Goal: Transaction & Acquisition: Purchase product/service

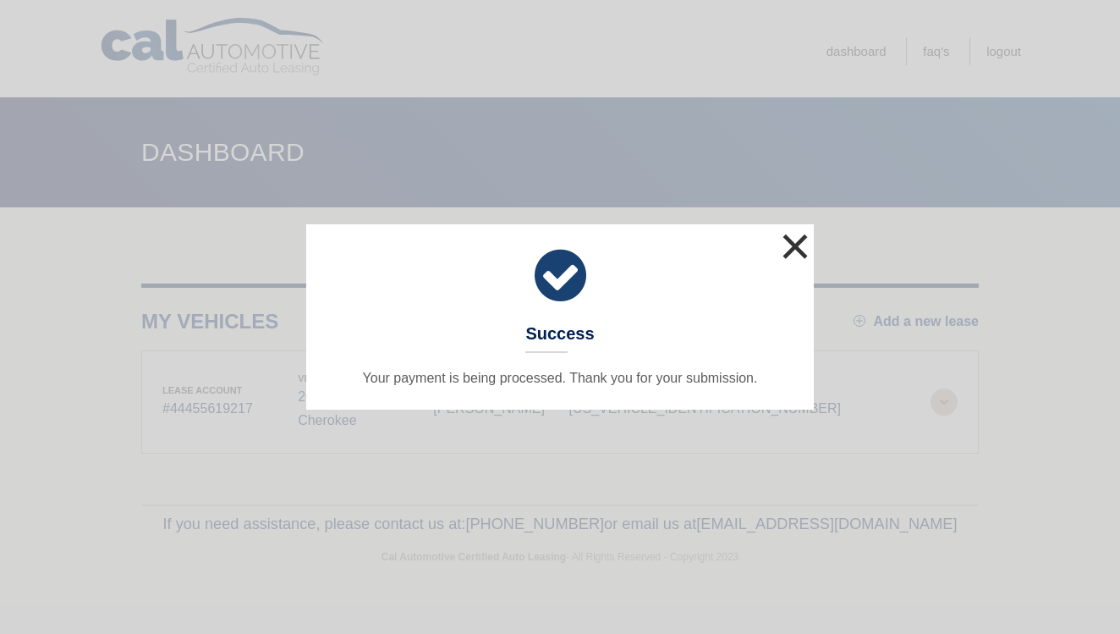
click at [789, 244] on button "×" at bounding box center [795, 246] width 34 height 34
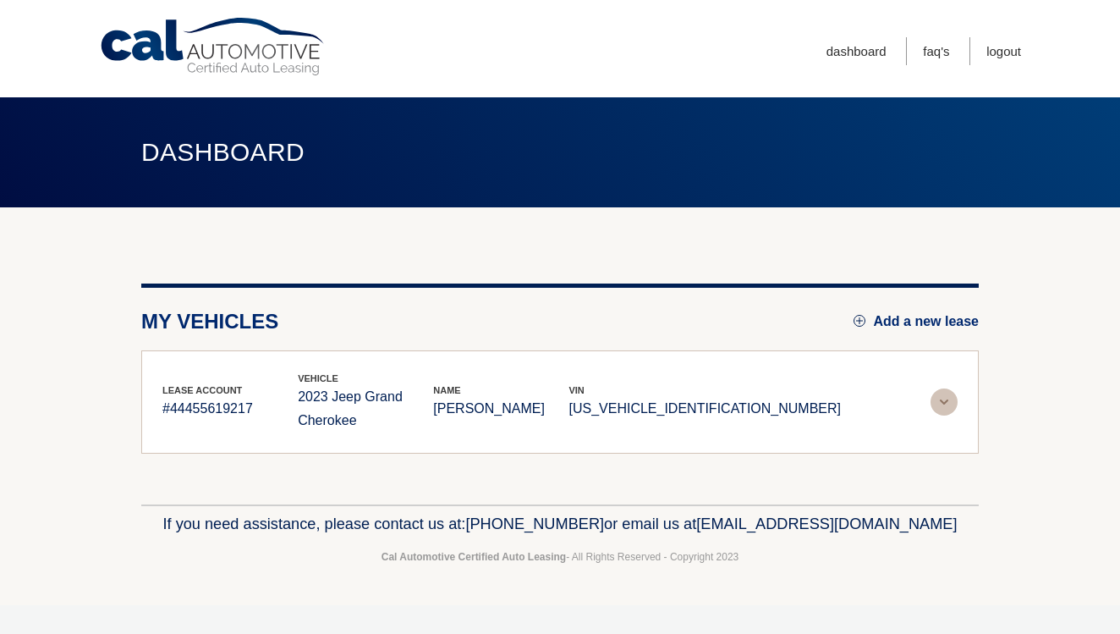
click at [206, 399] on p "#44455619217" at bounding box center [229, 409] width 135 height 24
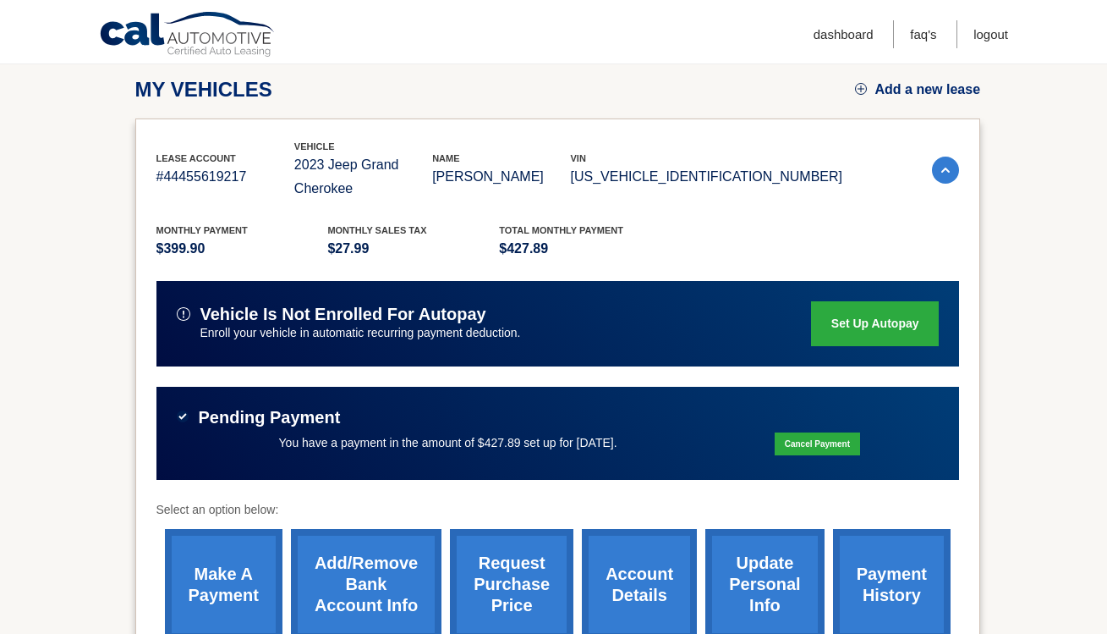
scroll to position [256, 0]
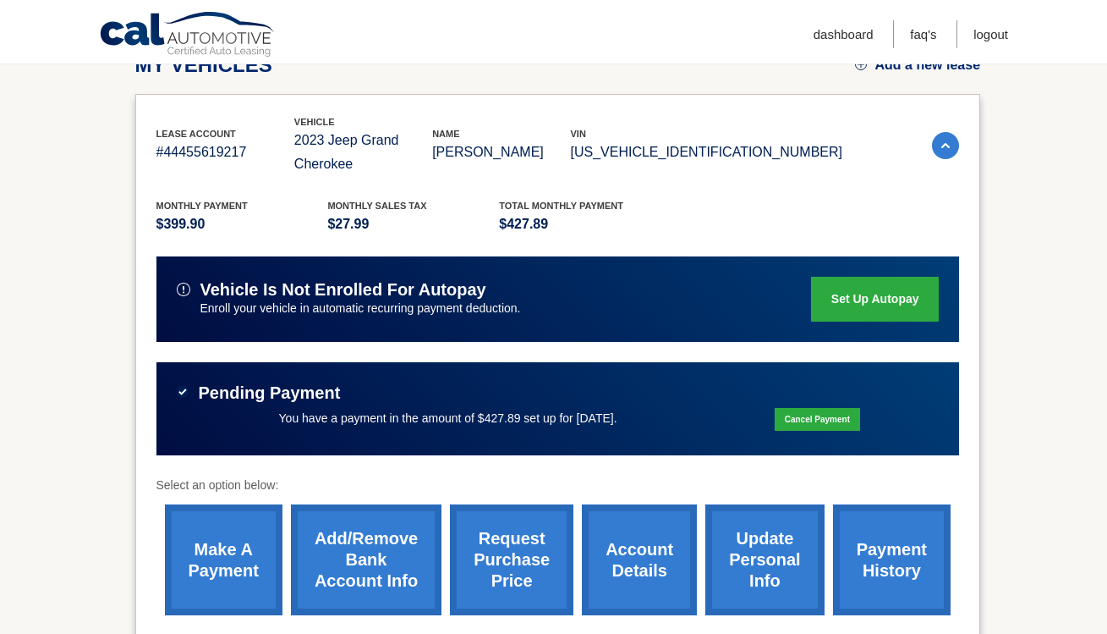
click at [239, 511] on link "make a payment" at bounding box center [224, 559] width 118 height 111
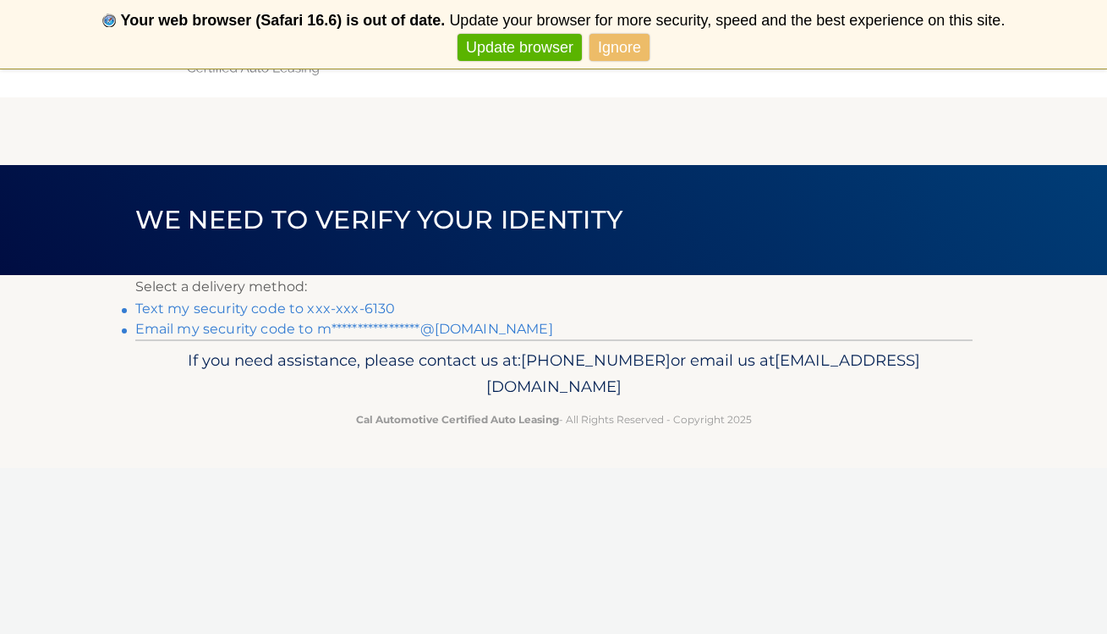
click at [306, 328] on link "**********" at bounding box center [344, 329] width 418 height 16
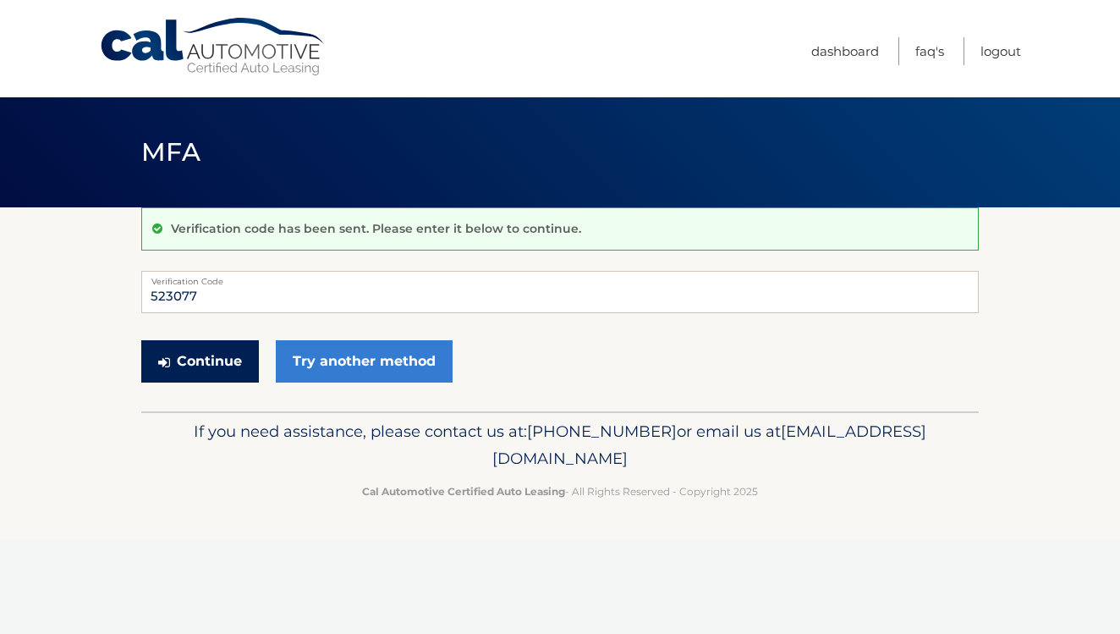
type input "523077"
click at [223, 366] on button "Continue" at bounding box center [200, 361] width 118 height 42
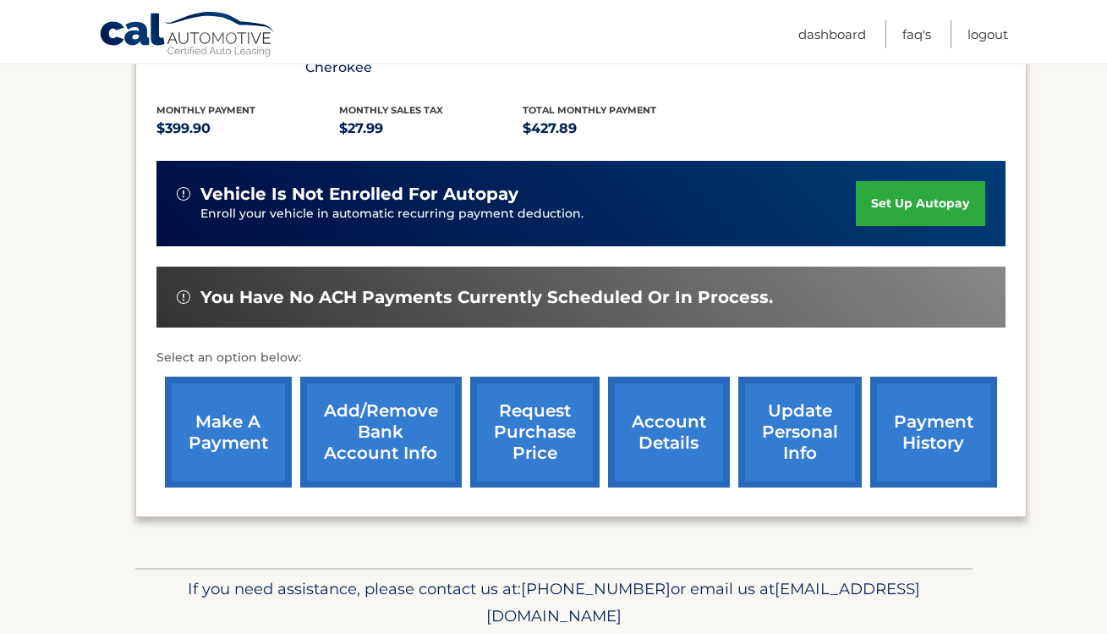
scroll to position [356, 0]
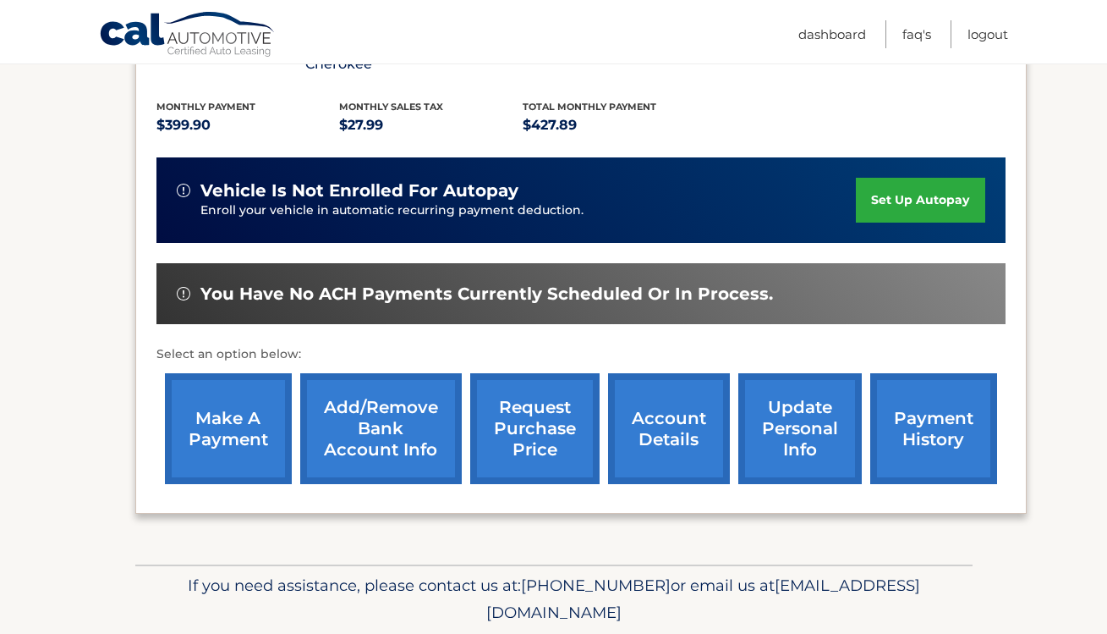
click at [239, 410] on link "make a payment" at bounding box center [228, 428] width 127 height 111
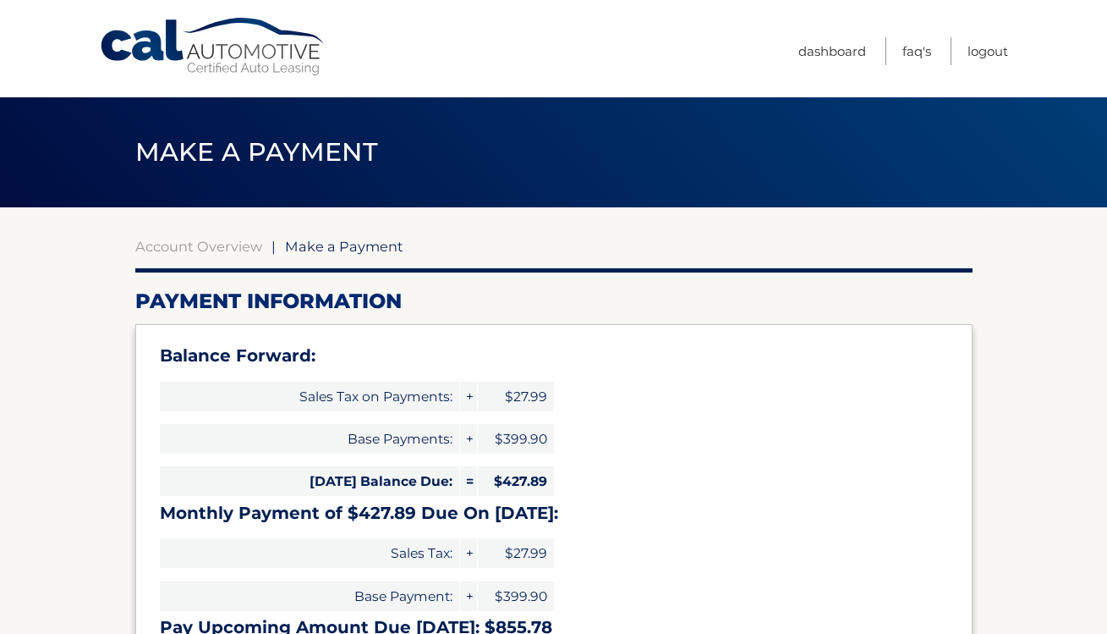
select select "OWZlMDYwZDItMGE5MC00YzhmLTk0ZDQtNTNiZjY4MDU0YmZh"
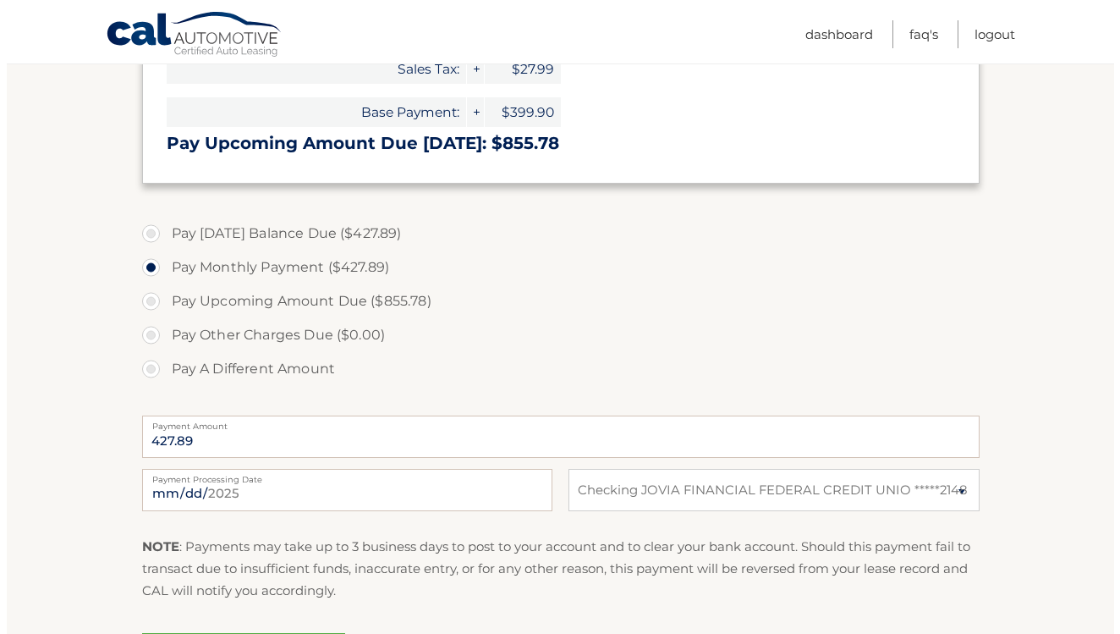
scroll to position [585, 0]
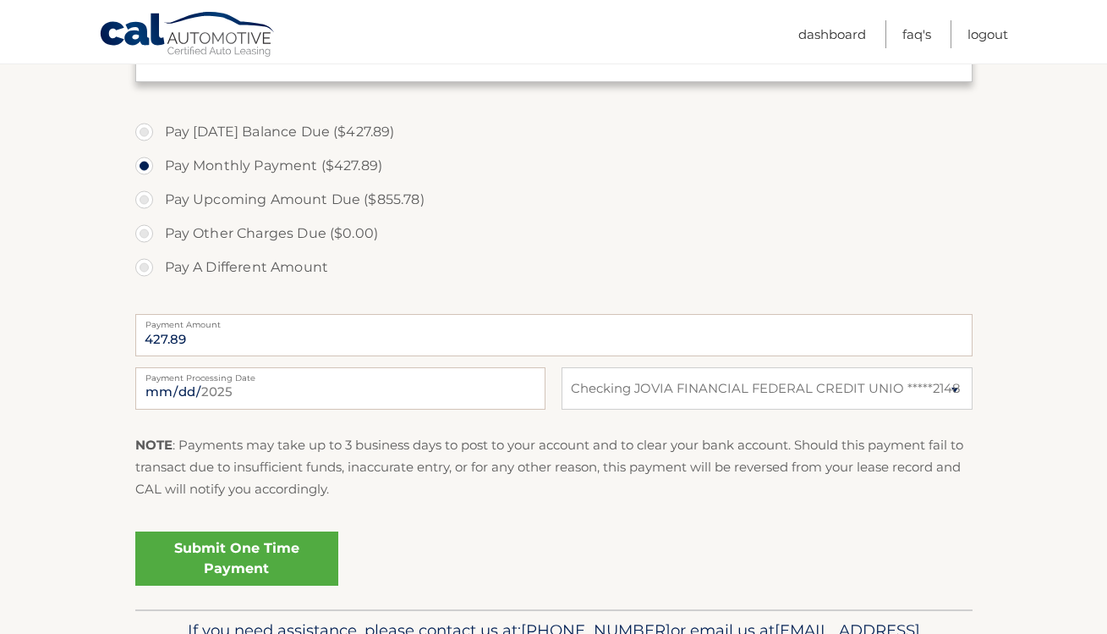
click at [214, 550] on link "Submit One Time Payment" at bounding box center [236, 558] width 203 height 54
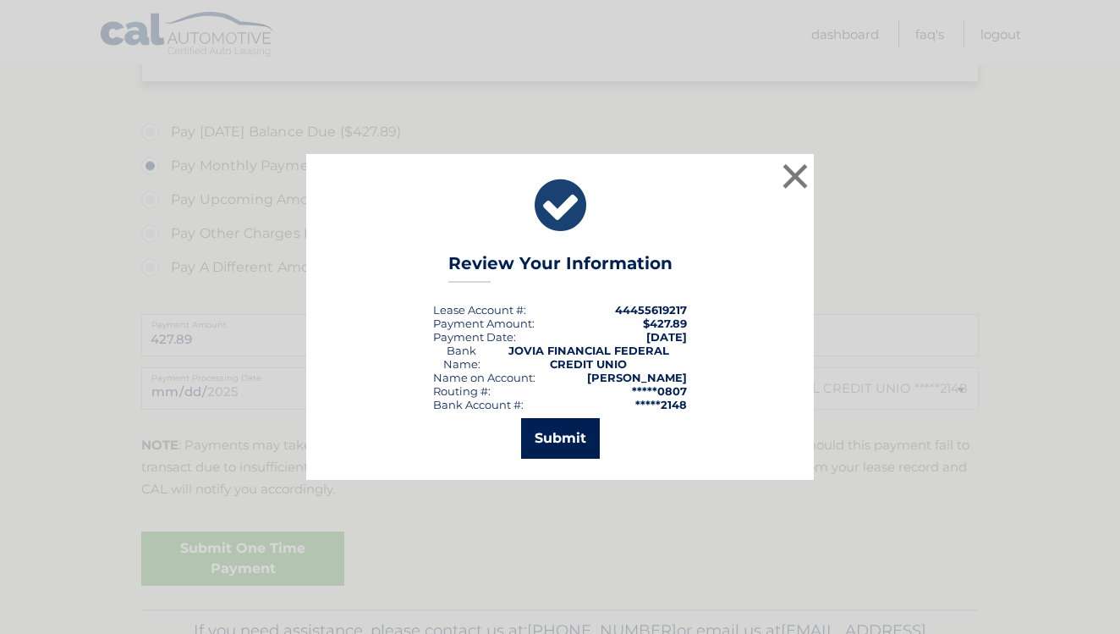
click at [555, 445] on button "Submit" at bounding box center [560, 438] width 79 height 41
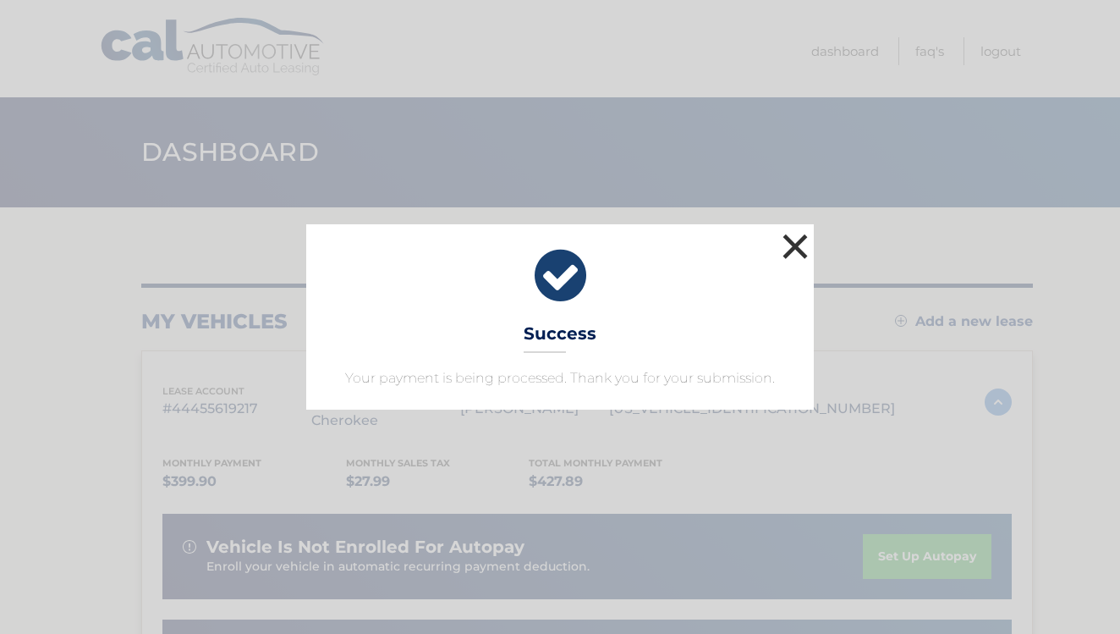
click at [798, 255] on button "×" at bounding box center [795, 246] width 34 height 34
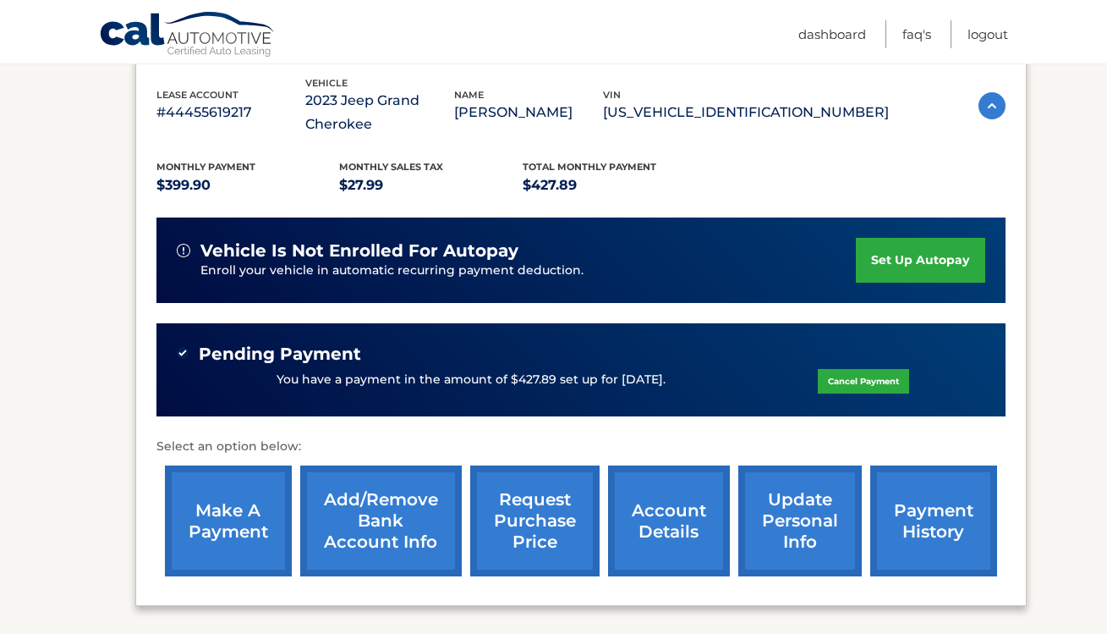
scroll to position [293, 0]
